Goal: Transaction & Acquisition: Download file/media

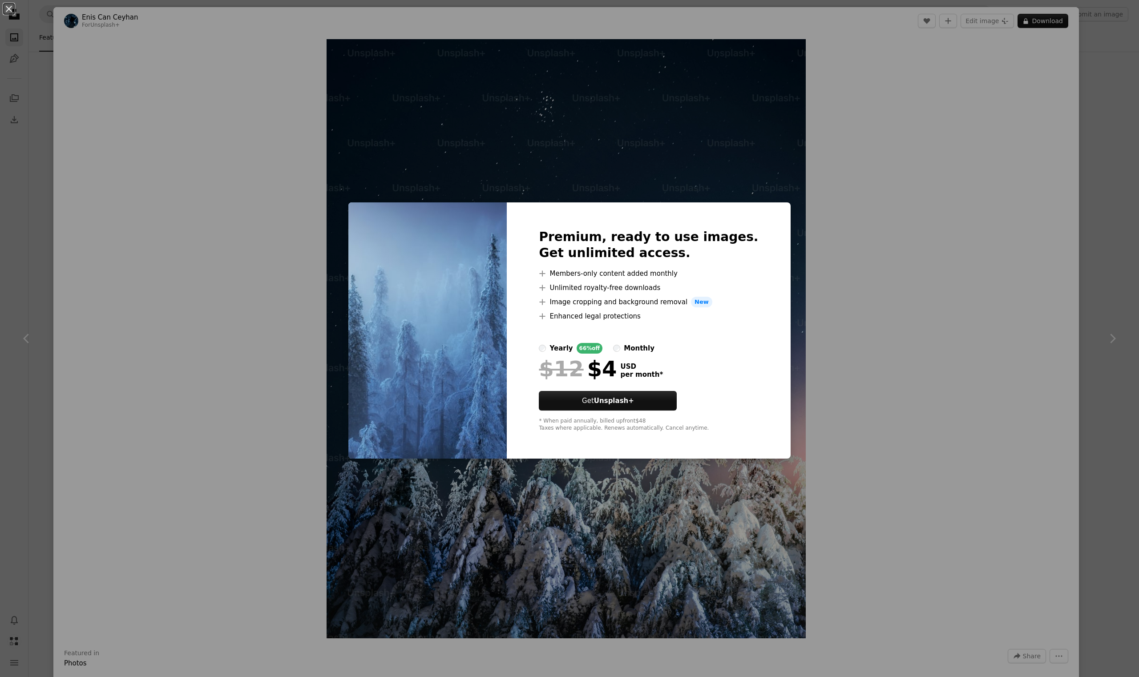
click at [876, 198] on div "An X shape Premium, ready to use images. Get unlimited access. A plus sign Memb…" at bounding box center [569, 338] width 1139 height 677
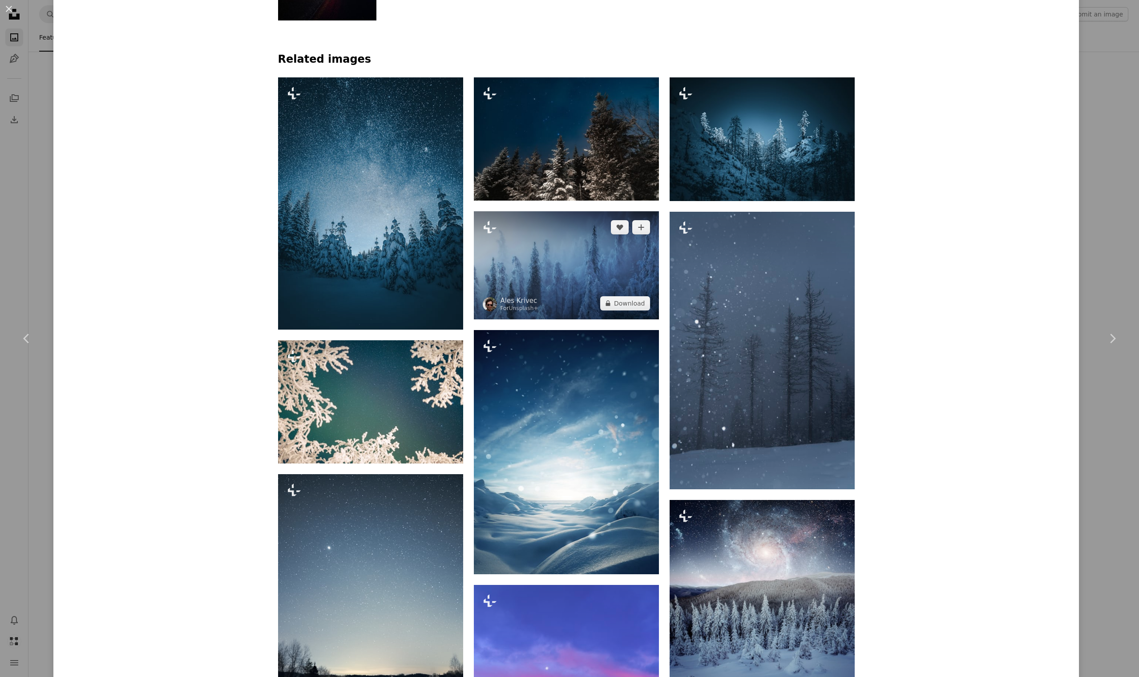
click at [561, 263] on img at bounding box center [566, 265] width 185 height 108
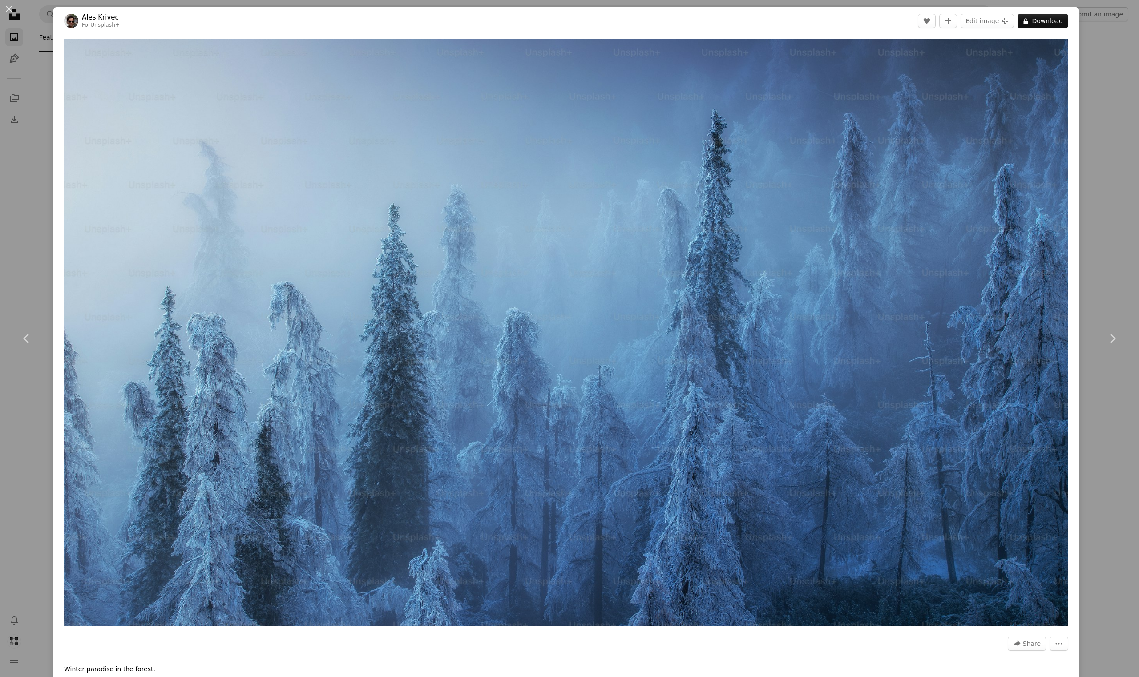
click at [1088, 38] on div "An X shape Chevron left Chevron right Ales Krivec For Unsplash+ A heart A plus …" at bounding box center [569, 338] width 1139 height 677
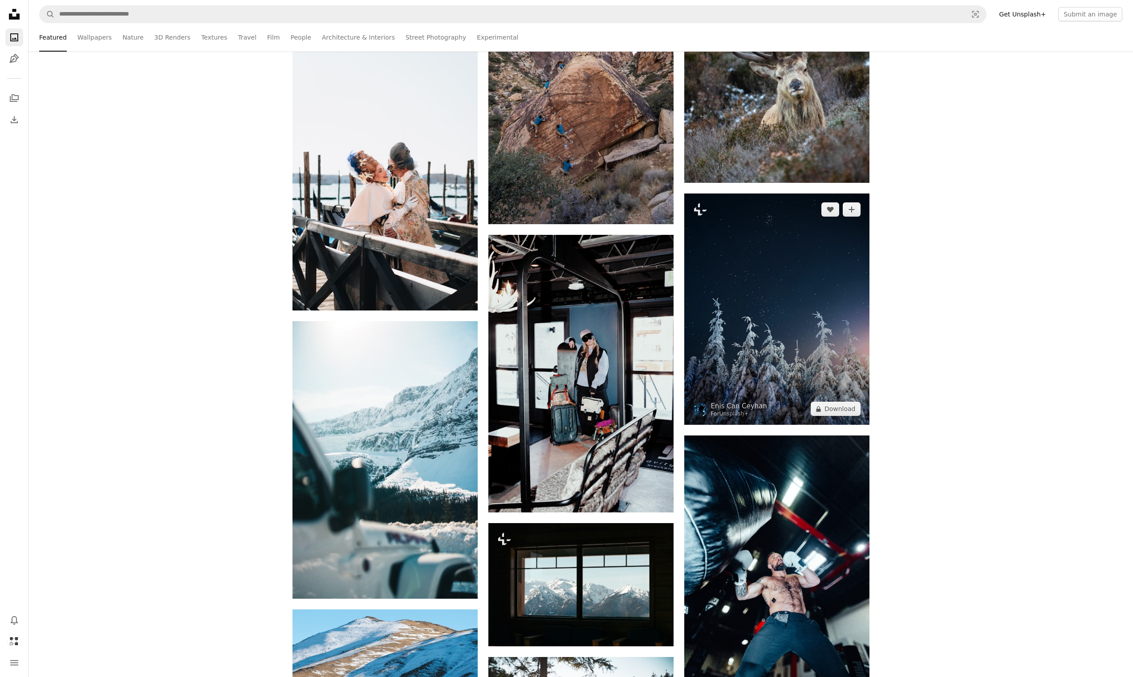
click at [753, 310] on img at bounding box center [776, 309] width 185 height 231
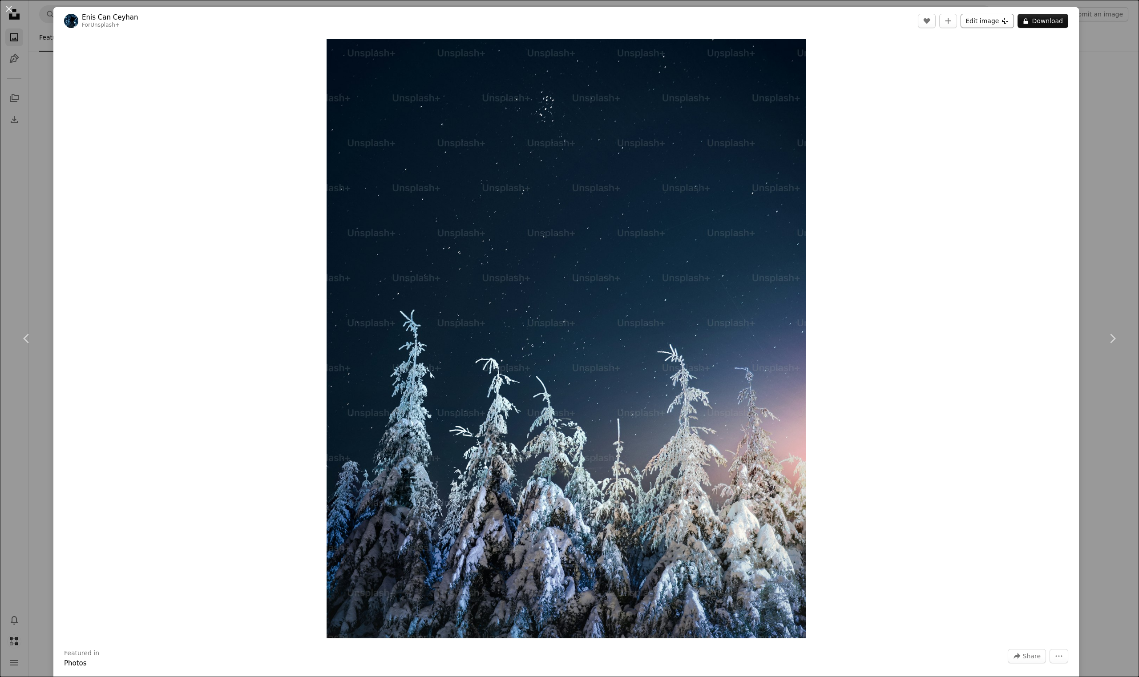
click at [974, 20] on button "Edit image Plus sign for Unsplash+" at bounding box center [987, 21] width 53 height 14
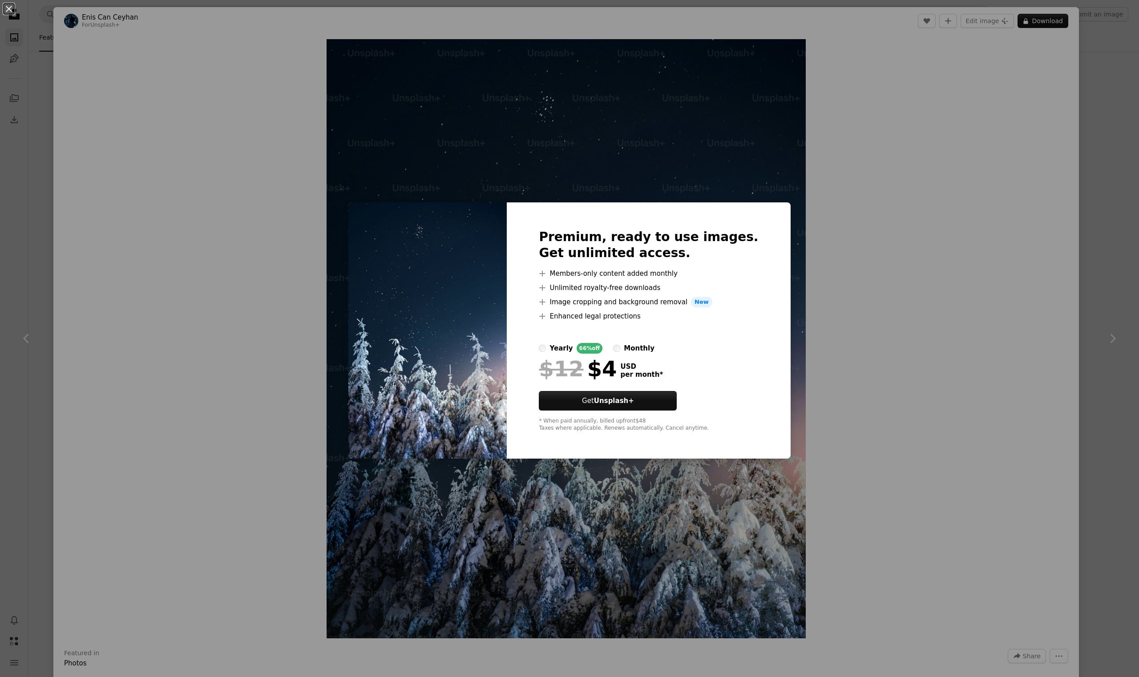
click at [881, 100] on div "An X shape Premium, ready to use images. Get unlimited access. A plus sign Memb…" at bounding box center [569, 338] width 1139 height 677
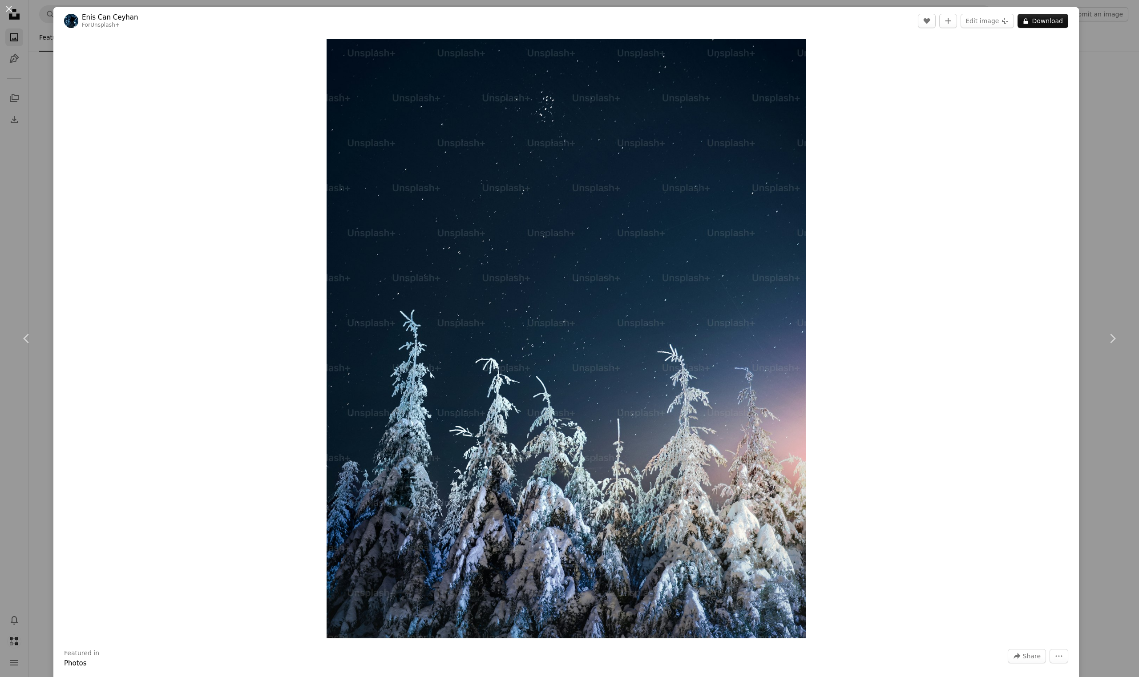
click at [1085, 53] on div "An X shape Chevron left Chevron right [PERSON_NAME] Can Ceyhan For Unsplash+ A …" at bounding box center [569, 338] width 1139 height 677
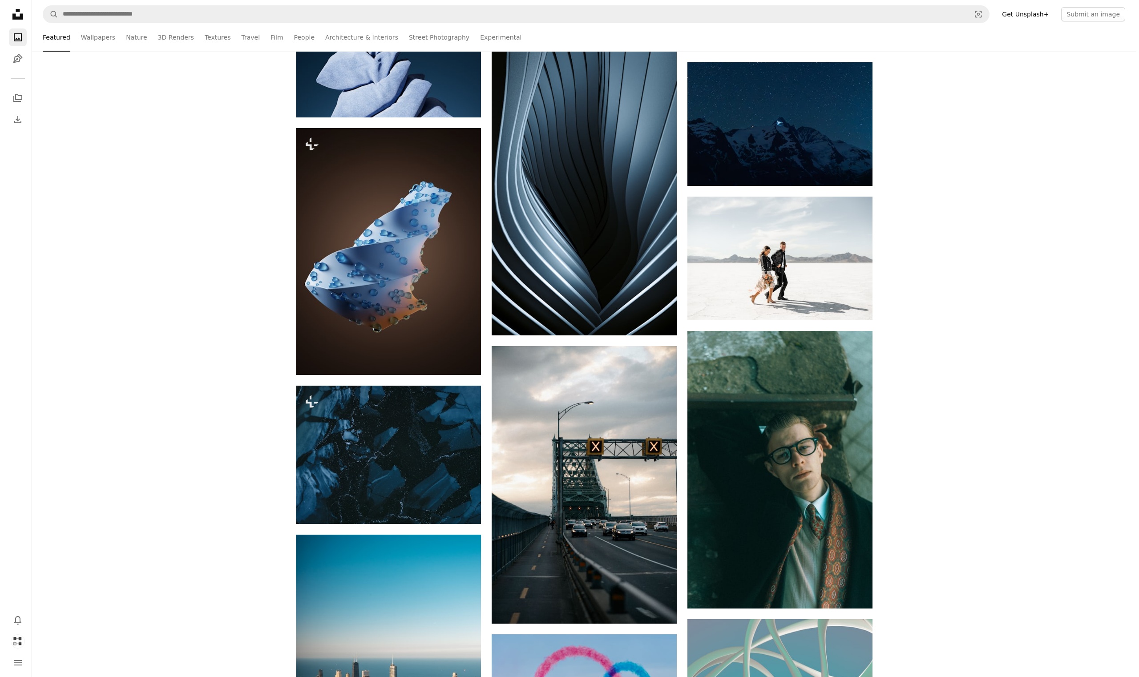
scroll to position [6008, 0]
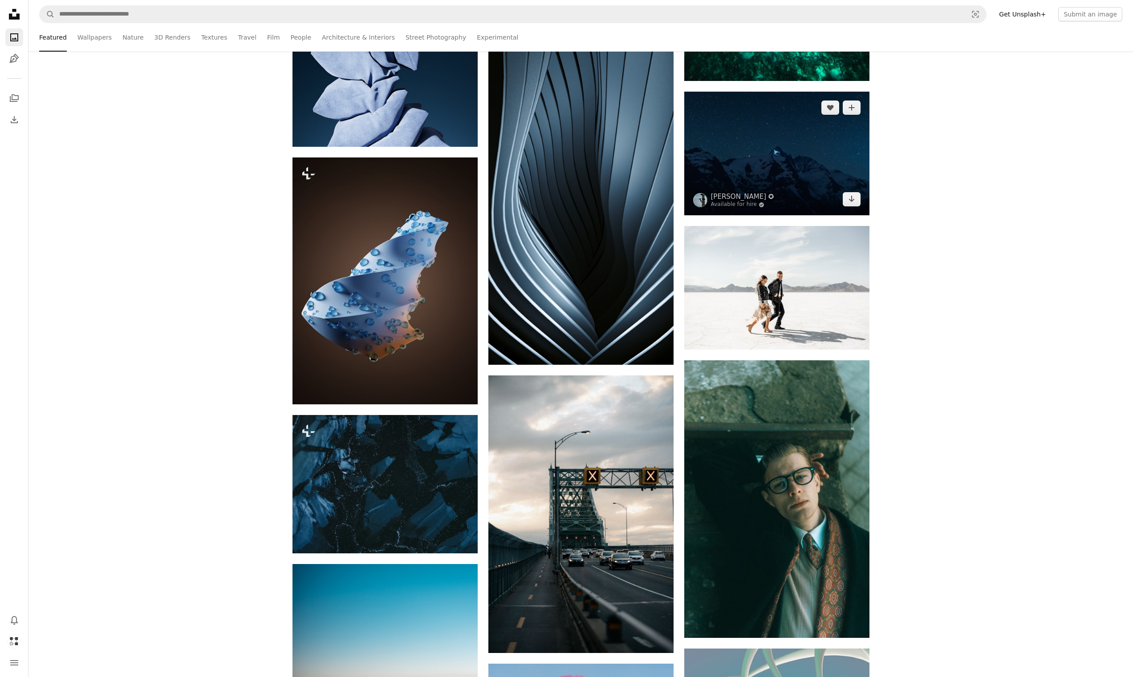
click at [842, 155] on img at bounding box center [776, 154] width 185 height 124
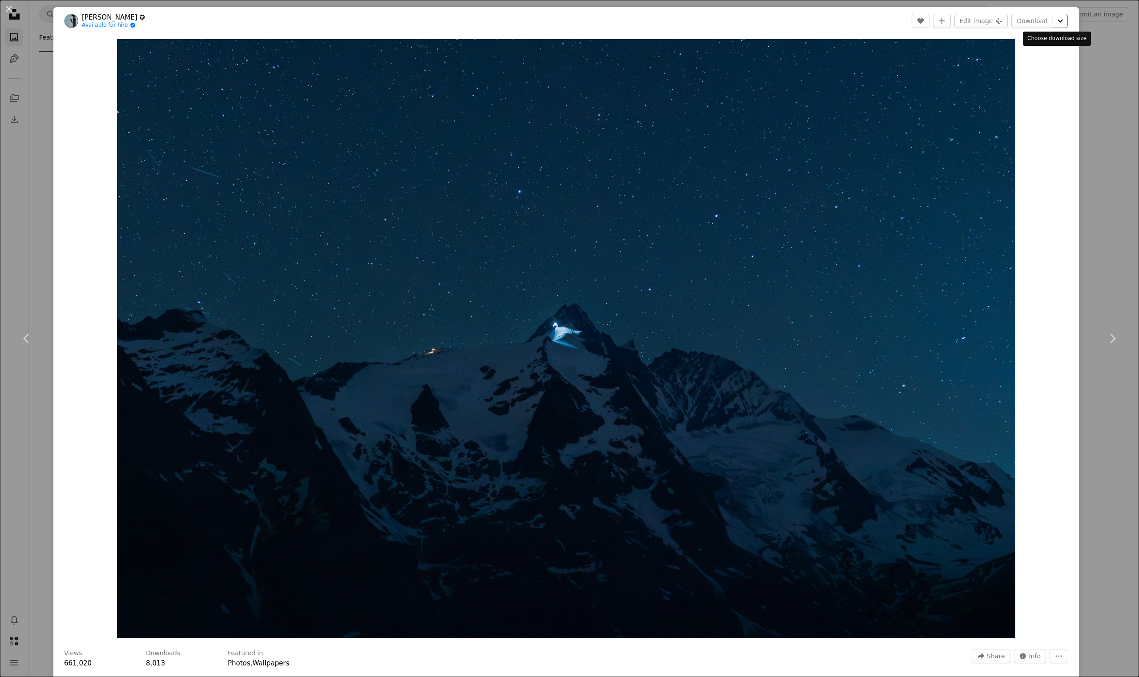
click at [1054, 20] on icon "Chevron down" at bounding box center [1060, 21] width 14 height 11
click at [1032, 99] on span "( 5168 x 3448 )" at bounding box center [1043, 98] width 44 height 7
